Goal: Information Seeking & Learning: Learn about a topic

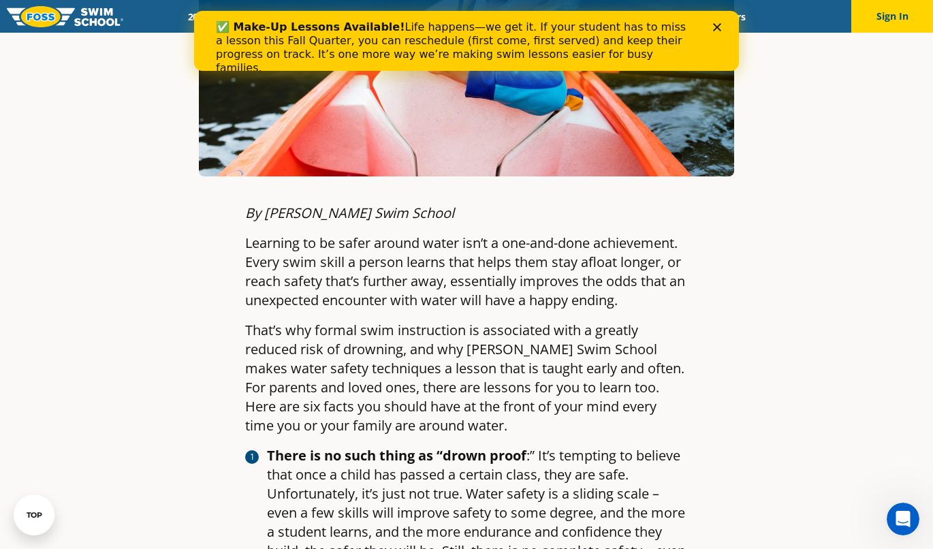
click at [506, 334] on p "That’s why formal swim instruction is associated with a greatly reduced risk of…" at bounding box center [466, 378] width 443 height 114
click at [509, 344] on p "That’s why formal swim instruction is associated with a greatly reduced risk of…" at bounding box center [466, 378] width 443 height 114
click at [486, 350] on p "That’s why formal swim instruction is associated with a greatly reduced risk of…" at bounding box center [466, 378] width 443 height 114
click at [527, 397] on p "That’s why formal swim instruction is associated with a greatly reduced risk of…" at bounding box center [466, 378] width 443 height 114
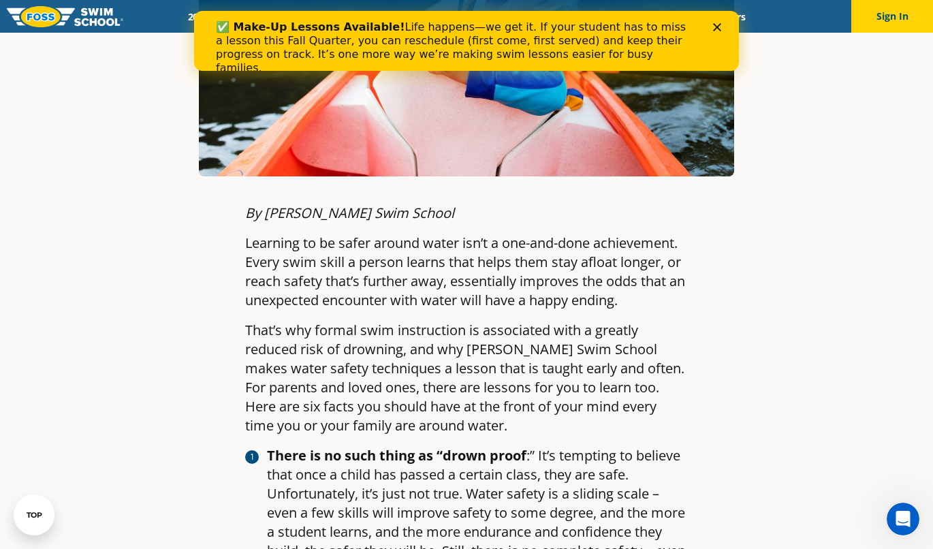
click at [531, 421] on p "That’s why formal swim instruction is associated with a greatly reduced risk of…" at bounding box center [466, 378] width 443 height 114
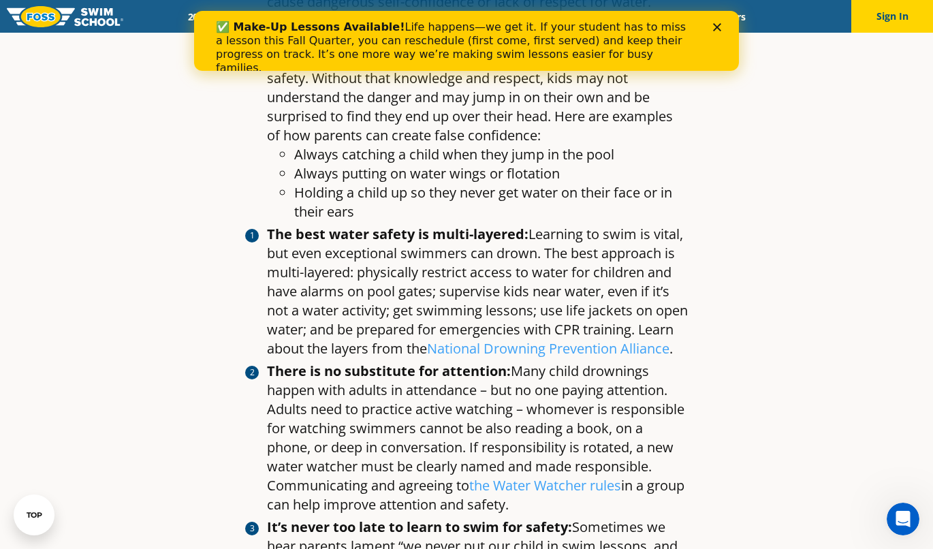
scroll to position [1284, 0]
click at [720, 30] on polygon "Close" at bounding box center [717, 27] width 8 height 8
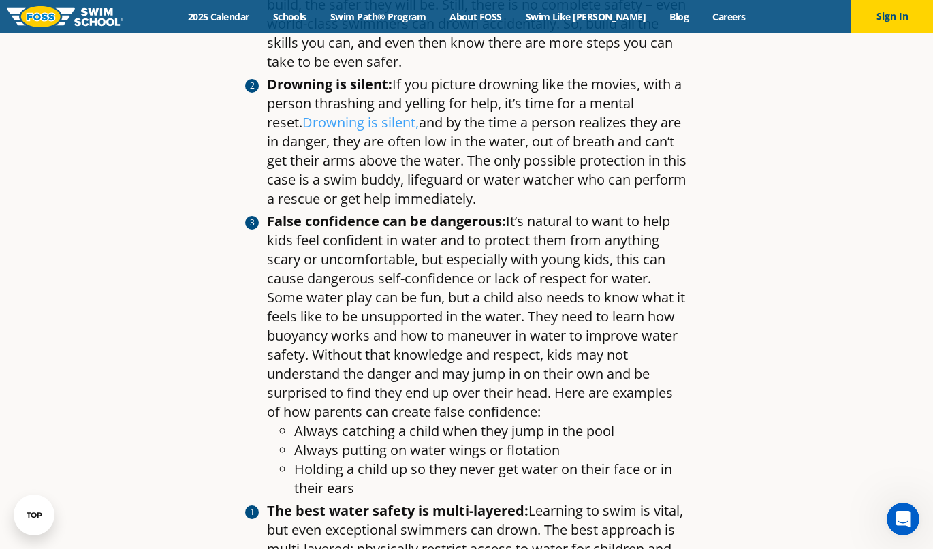
scroll to position [1012, 0]
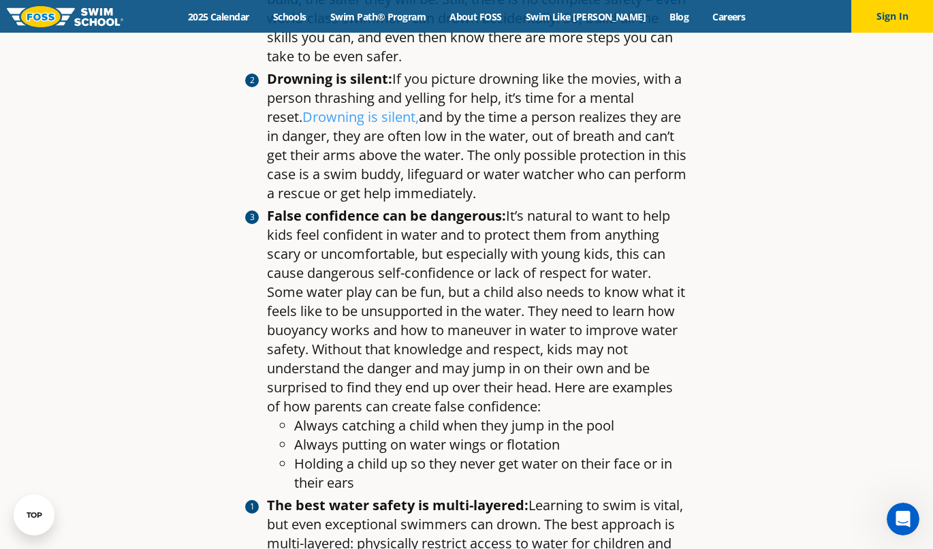
click at [371, 339] on li "False confidence can be dangerous: It’s natural to want to help kids feel confi…" at bounding box center [477, 349] width 421 height 286
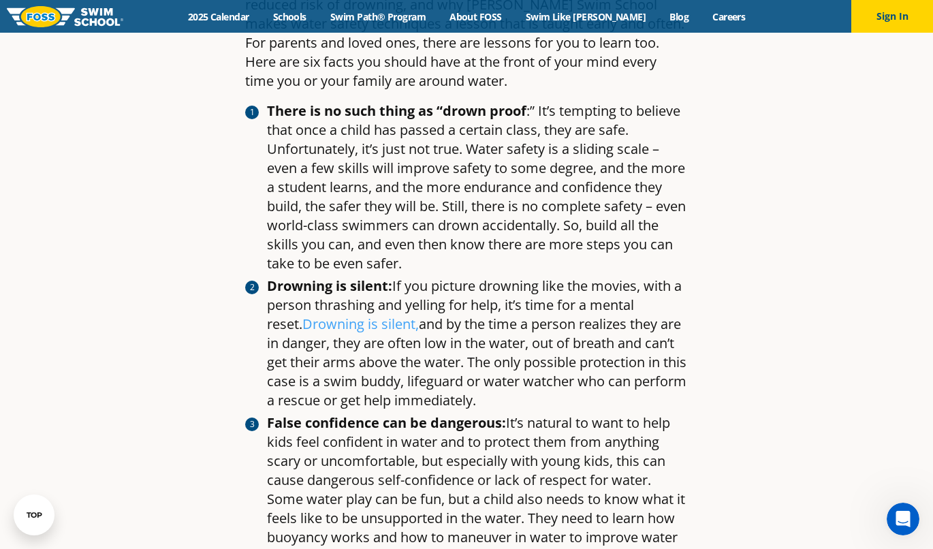
scroll to position [777, 0]
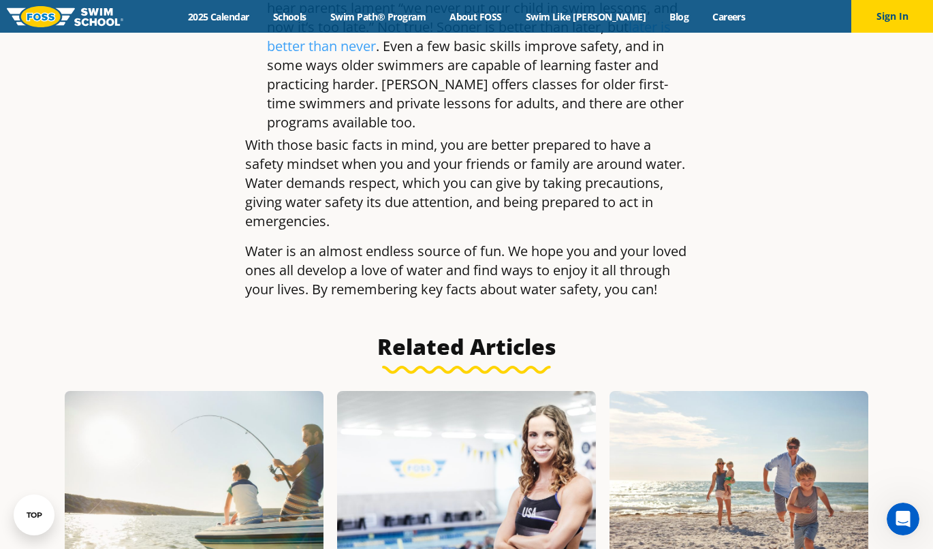
click at [500, 90] on li "It’s never too late to learn to swim for safety: Sometimes we hear parents lame…" at bounding box center [477, 56] width 421 height 153
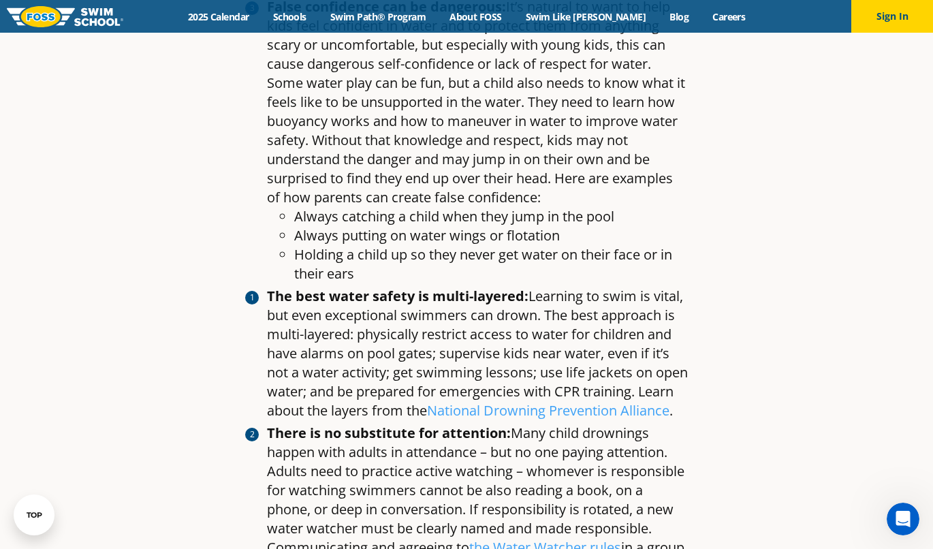
scroll to position [1219, 0]
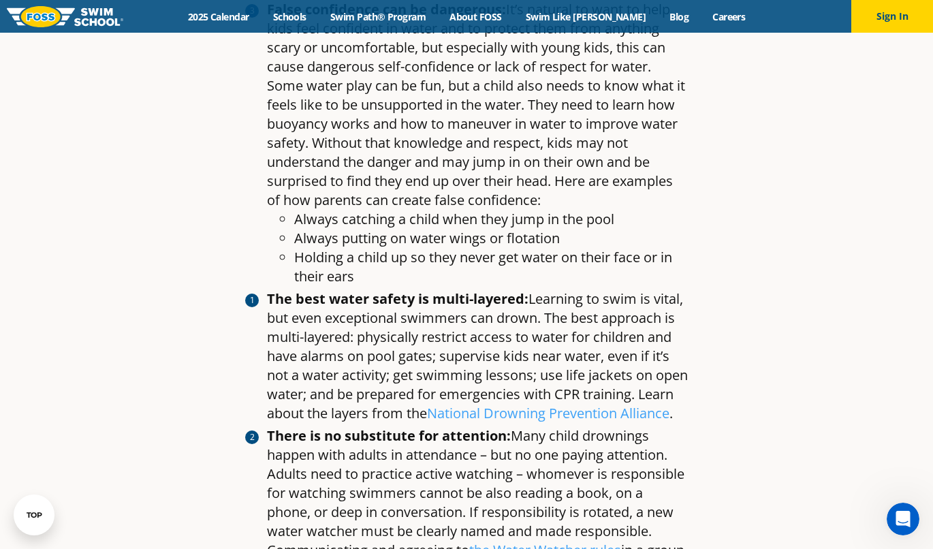
click at [376, 221] on li "Always catching a child when they jump in the pool" at bounding box center [491, 219] width 394 height 19
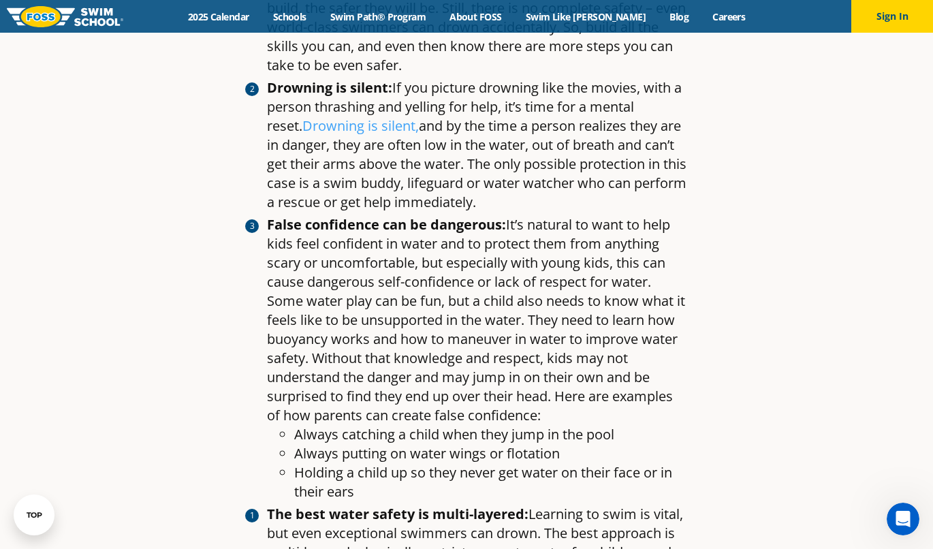
scroll to position [991, 0]
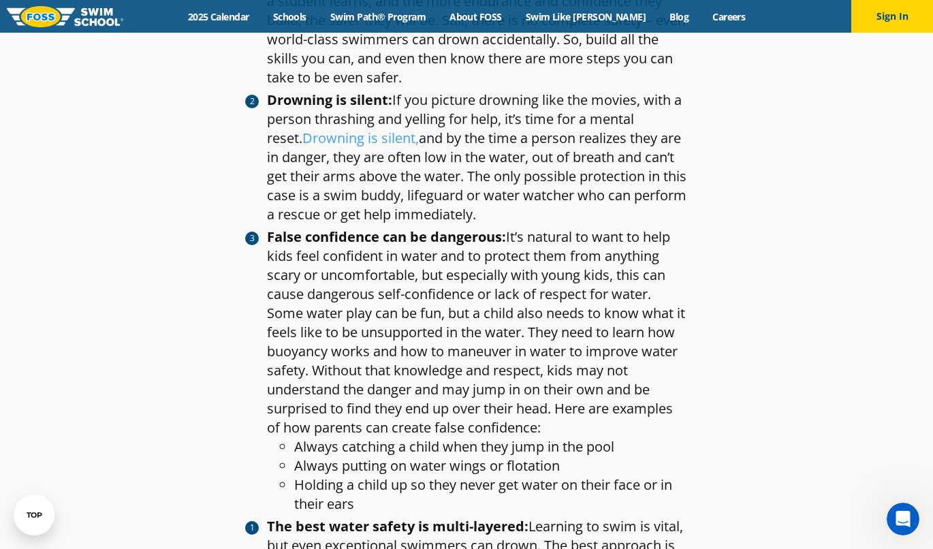
click at [755, 439] on article "Water Safety Month: Six Water Safety Facts Every Parent Should Know By [PERSON_…" at bounding box center [467, 109] width 804 height 2041
